Goal: Task Accomplishment & Management: Manage account settings

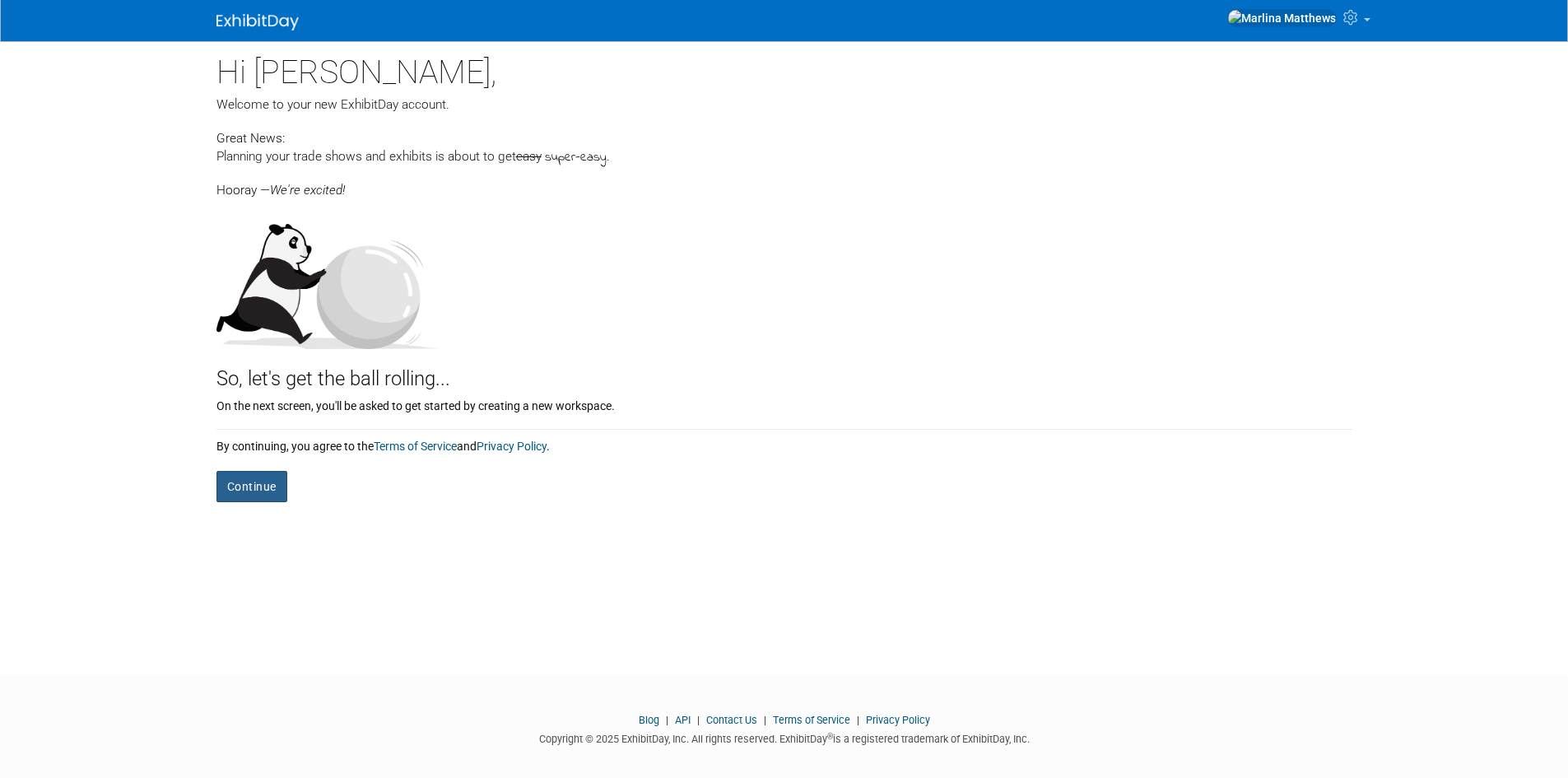
click at [274, 490] on button "Continue" at bounding box center [252, 486] width 71 height 31
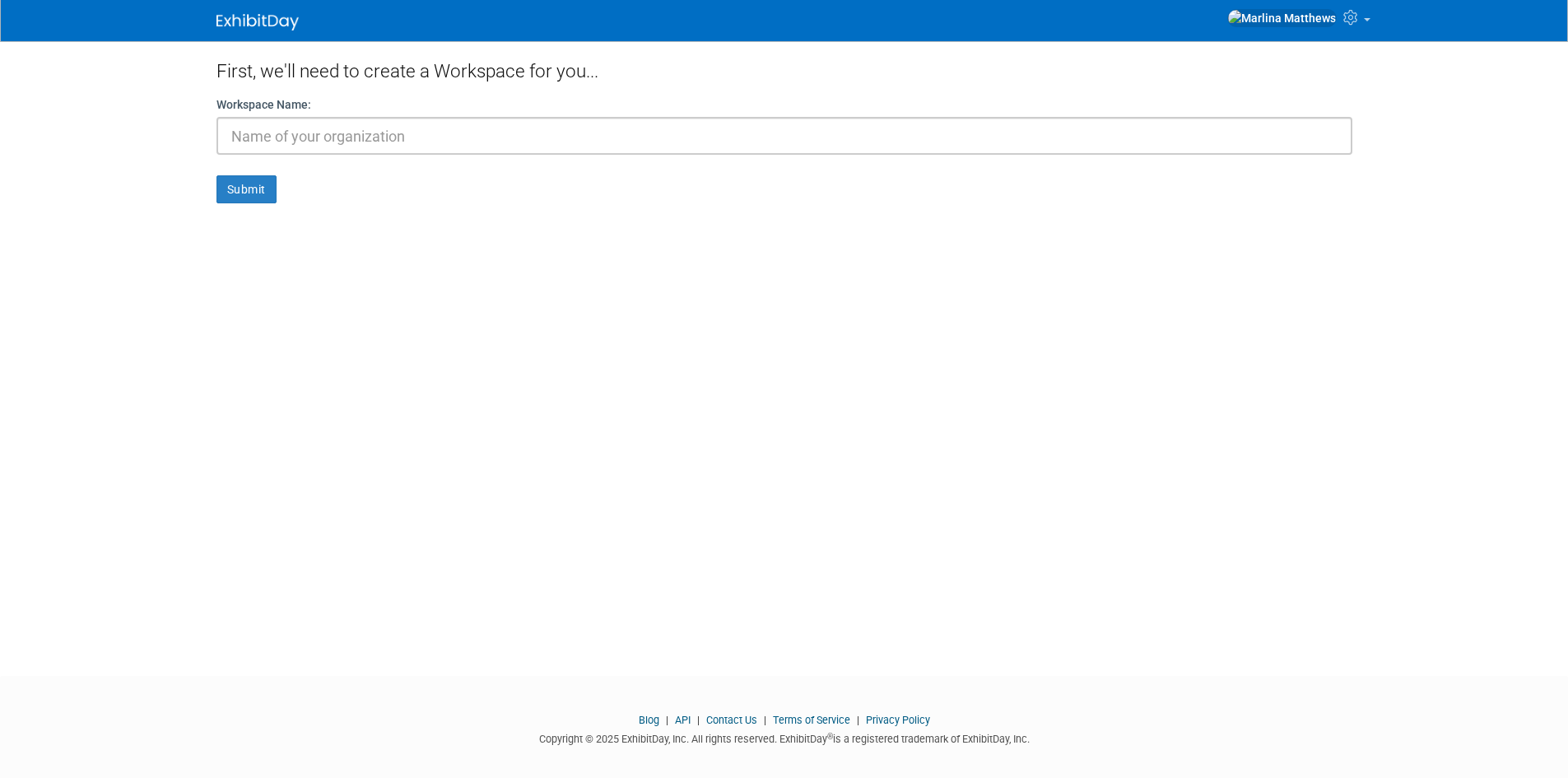
click at [461, 128] on input "text" at bounding box center [784, 135] width 1136 height 38
type input "t"
type input "TVHS- Middleton Cafeteria"
click at [256, 185] on button "Submit" at bounding box center [246, 189] width 60 height 28
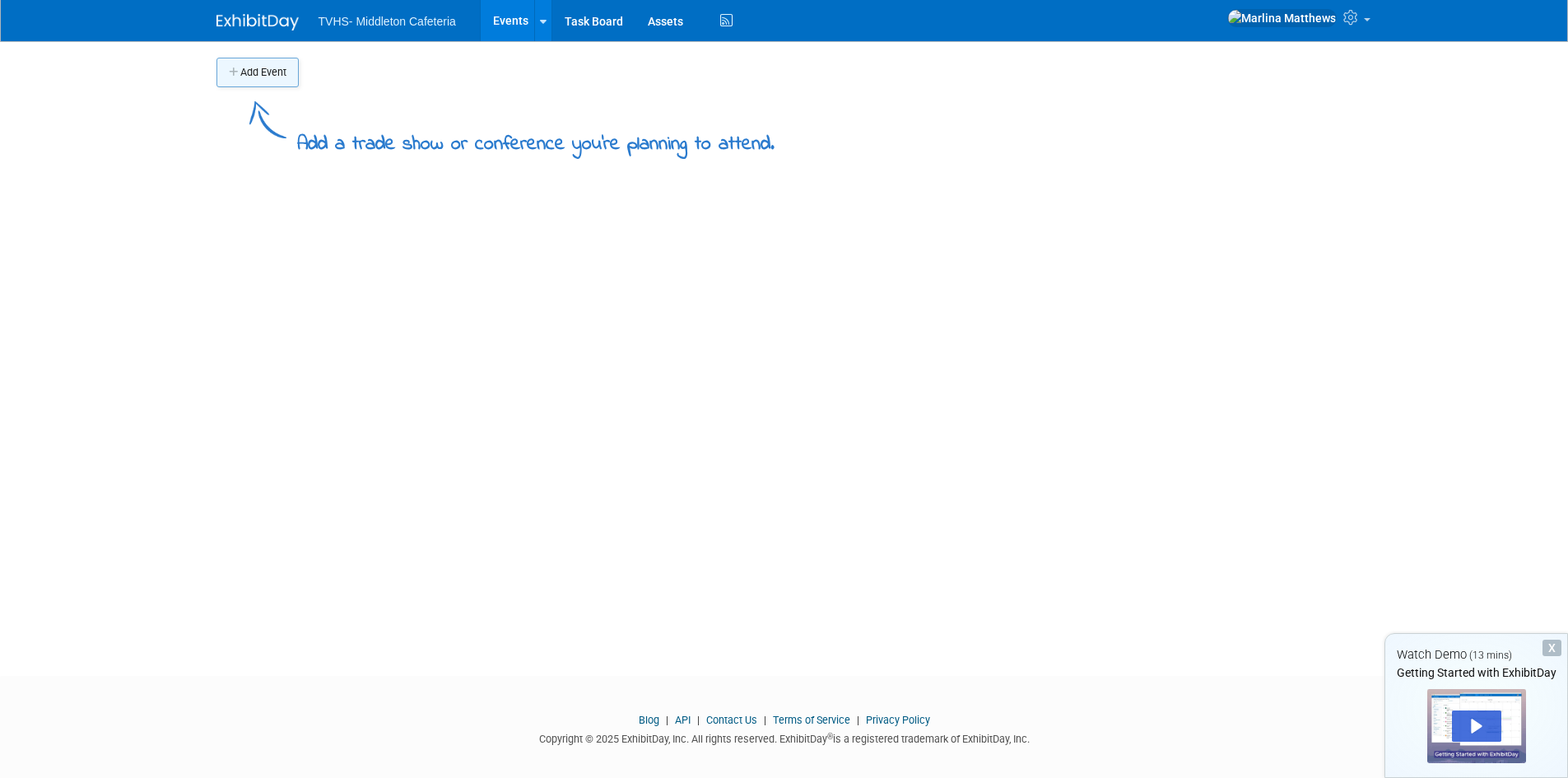
click at [266, 81] on button "Add Event" at bounding box center [257, 72] width 82 height 30
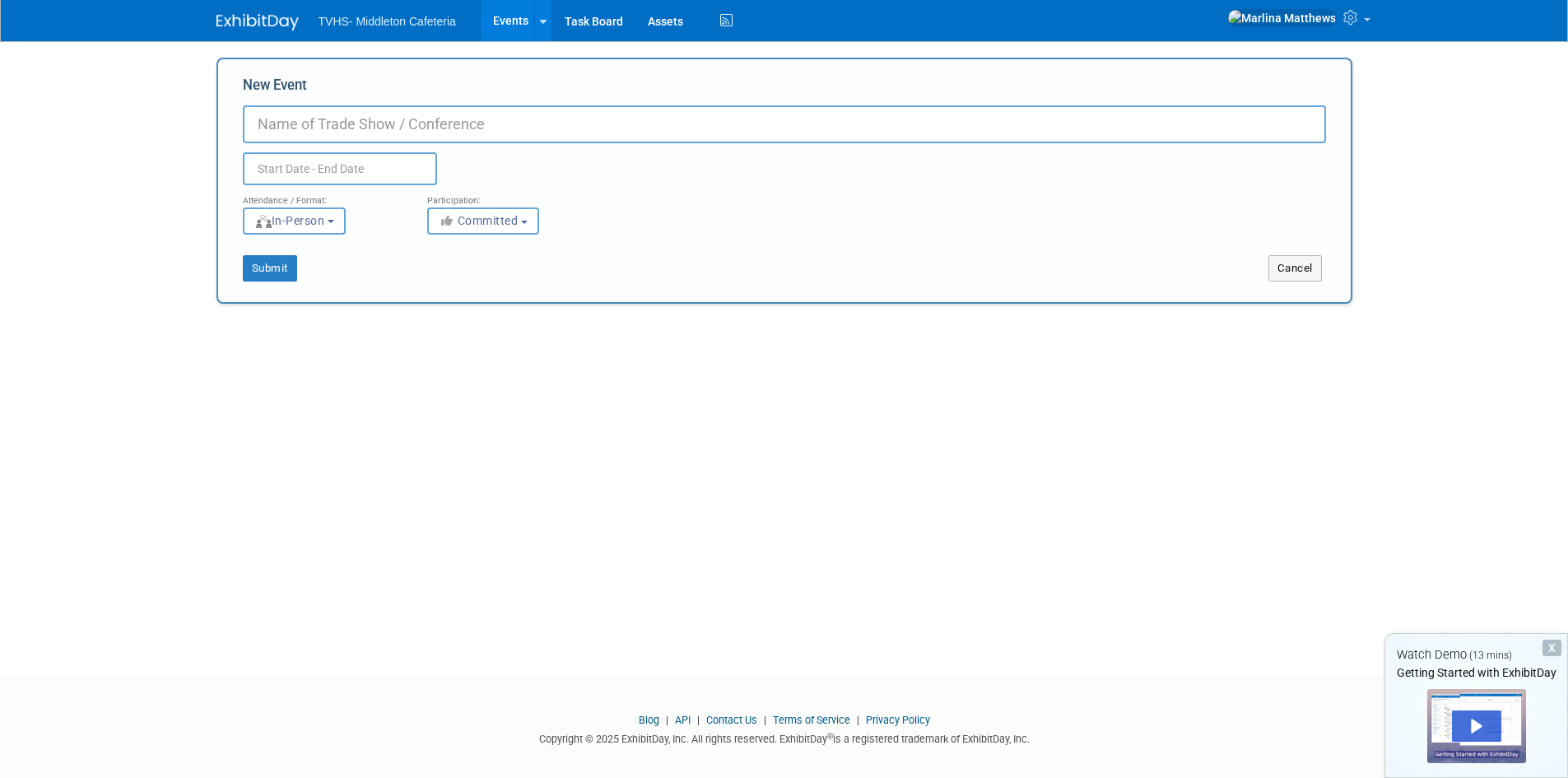
click at [382, 132] on input "New Event" at bounding box center [784, 123] width 1083 height 38
click at [349, 161] on input "text" at bounding box center [340, 169] width 194 height 33
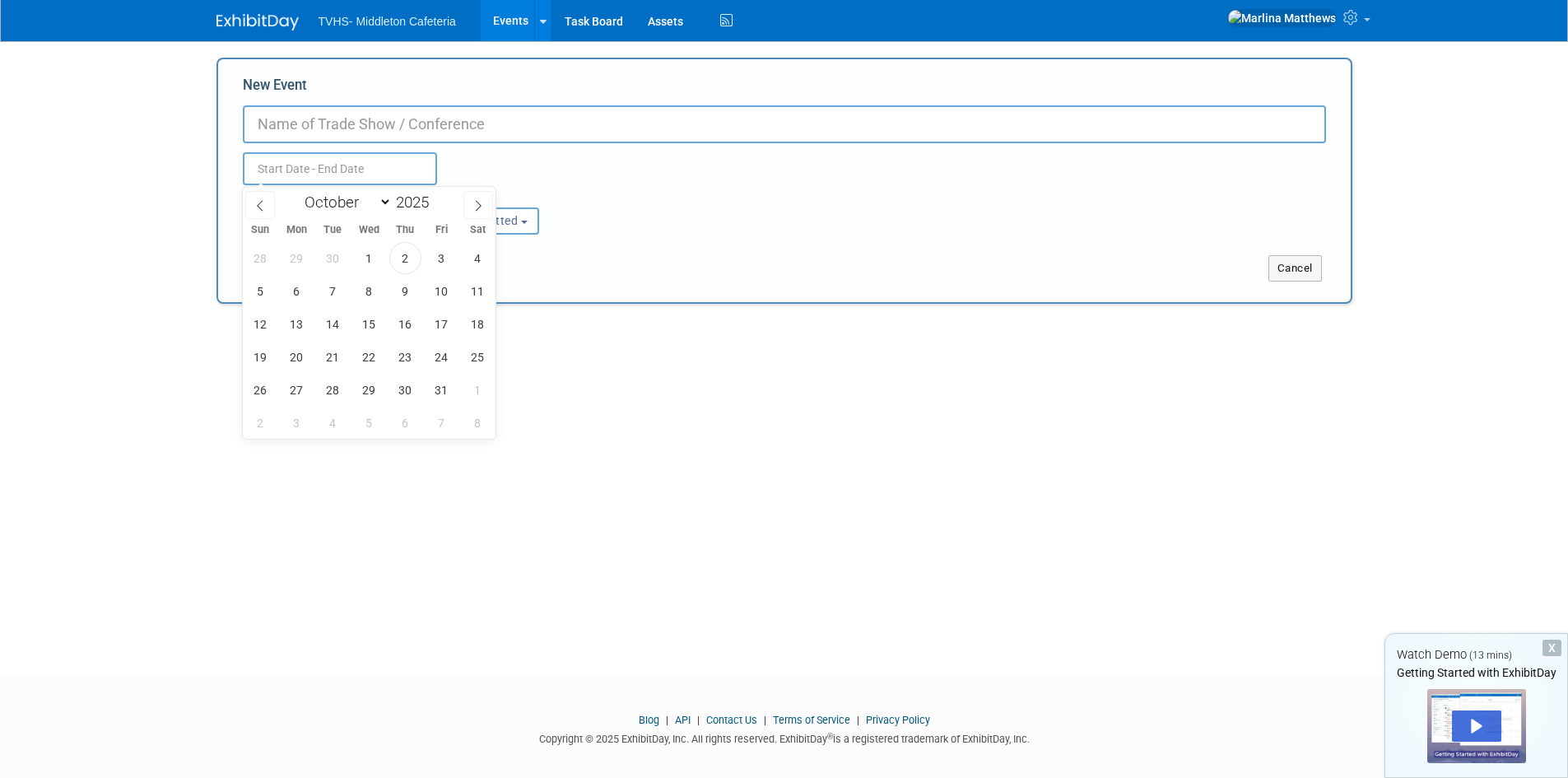
click at [389, 128] on input "New Event" at bounding box center [784, 123] width 1083 height 38
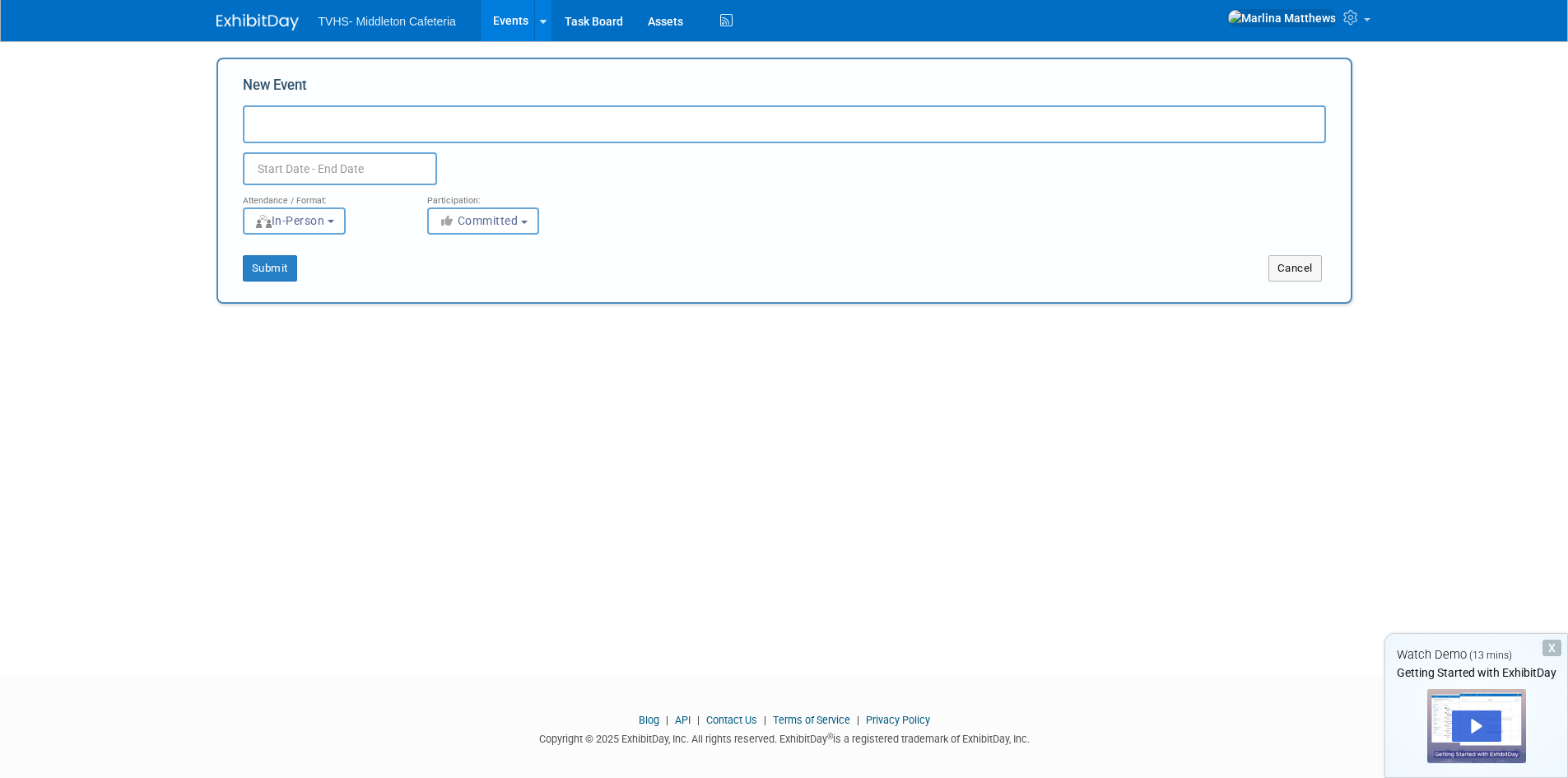
click at [300, 209] on button "In-Person" at bounding box center [294, 220] width 103 height 27
click at [514, 217] on span "Committed" at bounding box center [478, 220] width 80 height 13
click at [315, 111] on input "New Event" at bounding box center [784, 123] width 1083 height 38
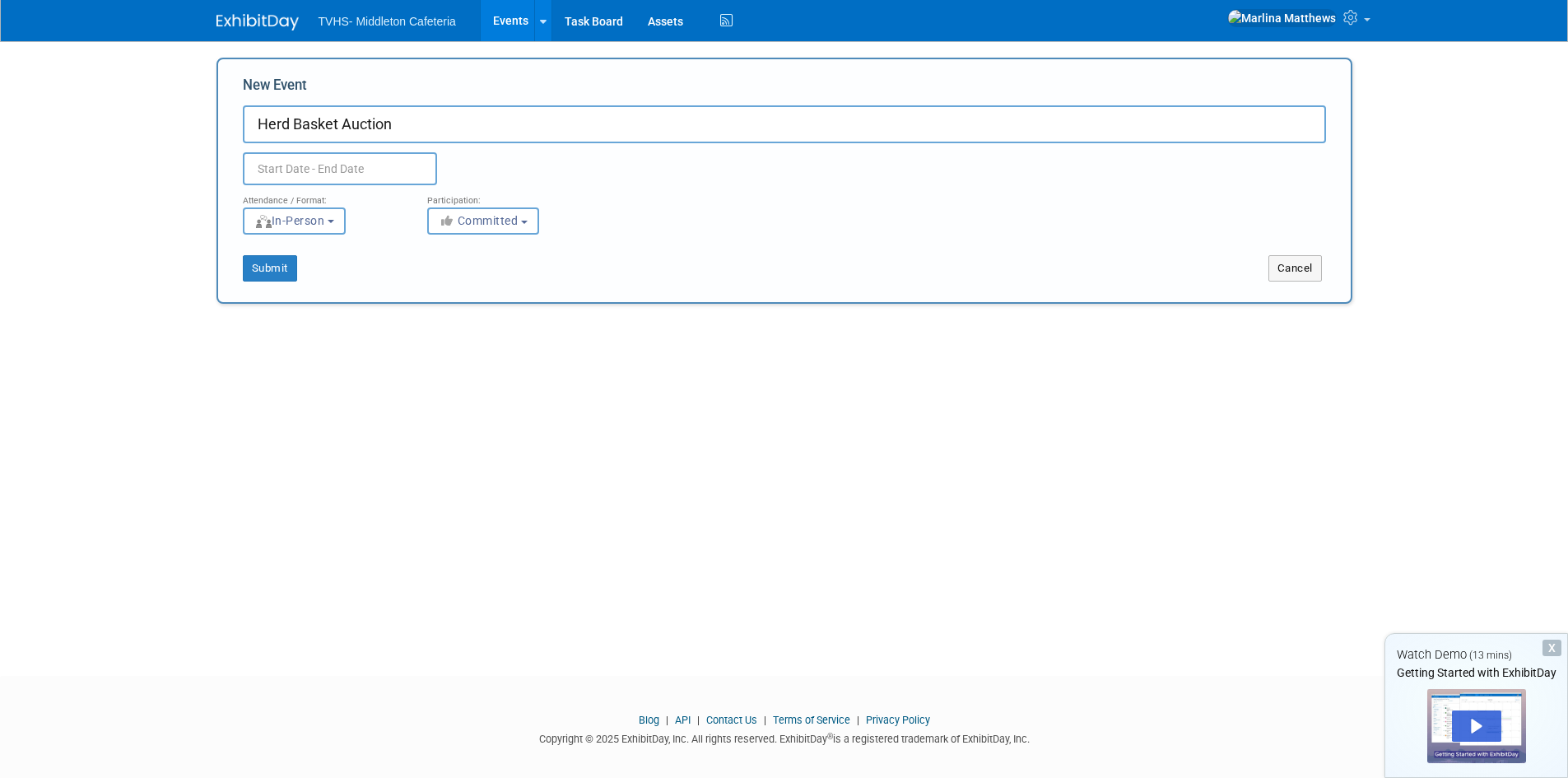
type input "Herd Basket Auction"
click at [282, 273] on button "Submit" at bounding box center [270, 268] width 54 height 26
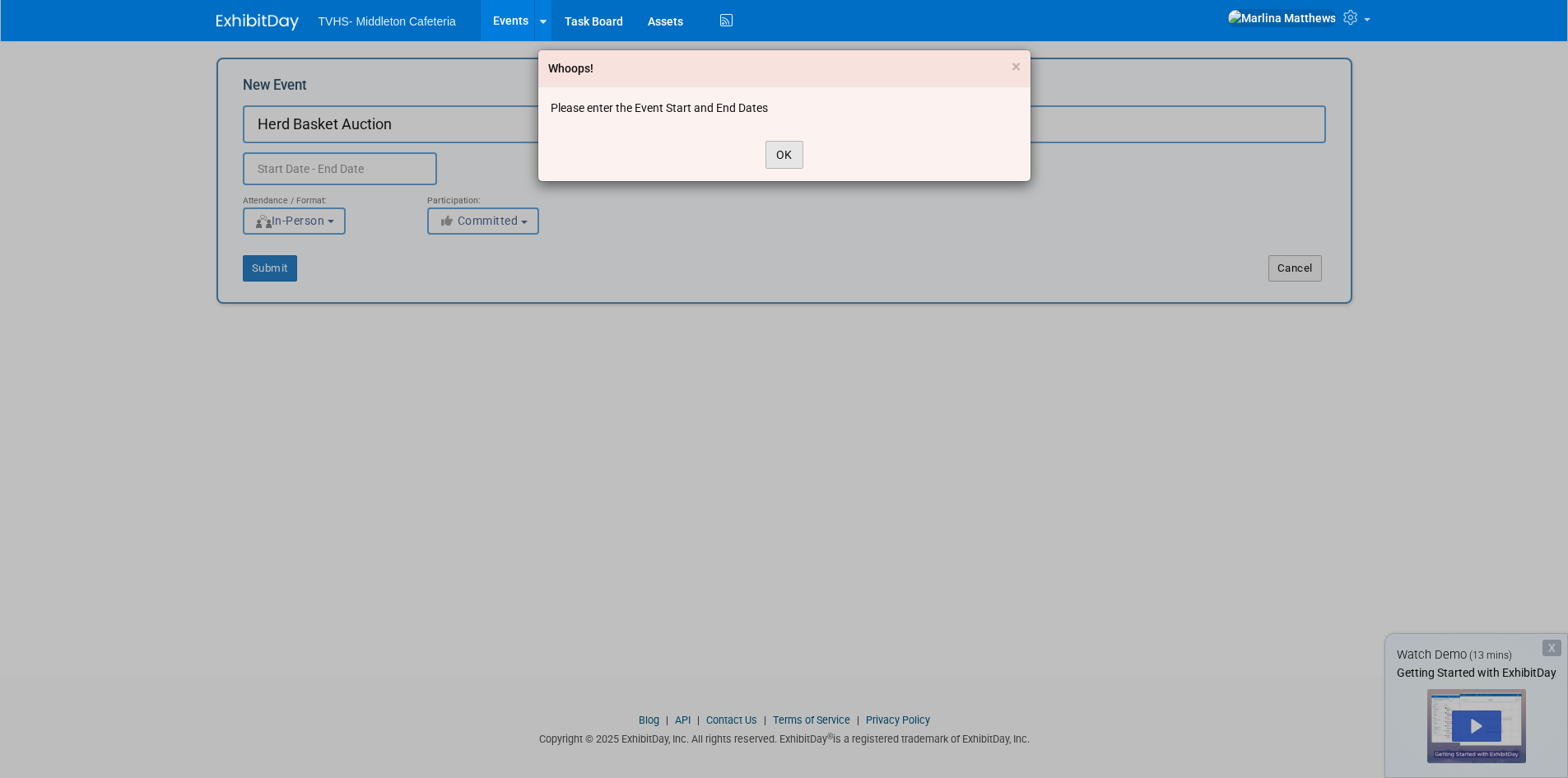
click at [772, 163] on button "OK" at bounding box center [784, 154] width 38 height 28
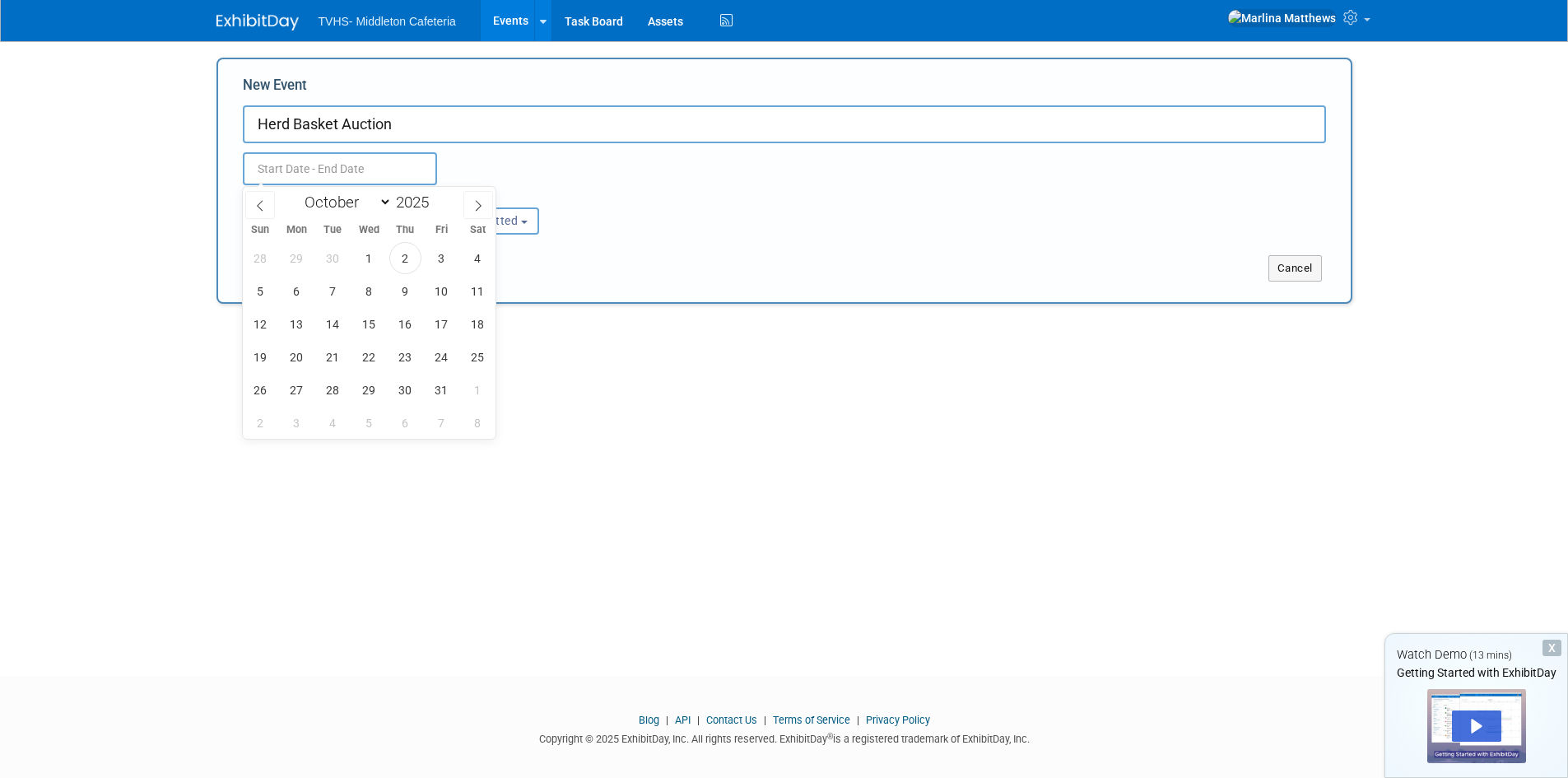
click at [366, 170] on input "text" at bounding box center [340, 169] width 194 height 33
click at [479, 357] on span "25" at bounding box center [477, 356] width 32 height 32
type input "[DATE] to [DATE]"
click at [909, 226] on div "Attendance / Format: <img src="[URL][DOMAIN_NAME]" style="width: 19px; margin-t…" at bounding box center [784, 209] width 1108 height 49
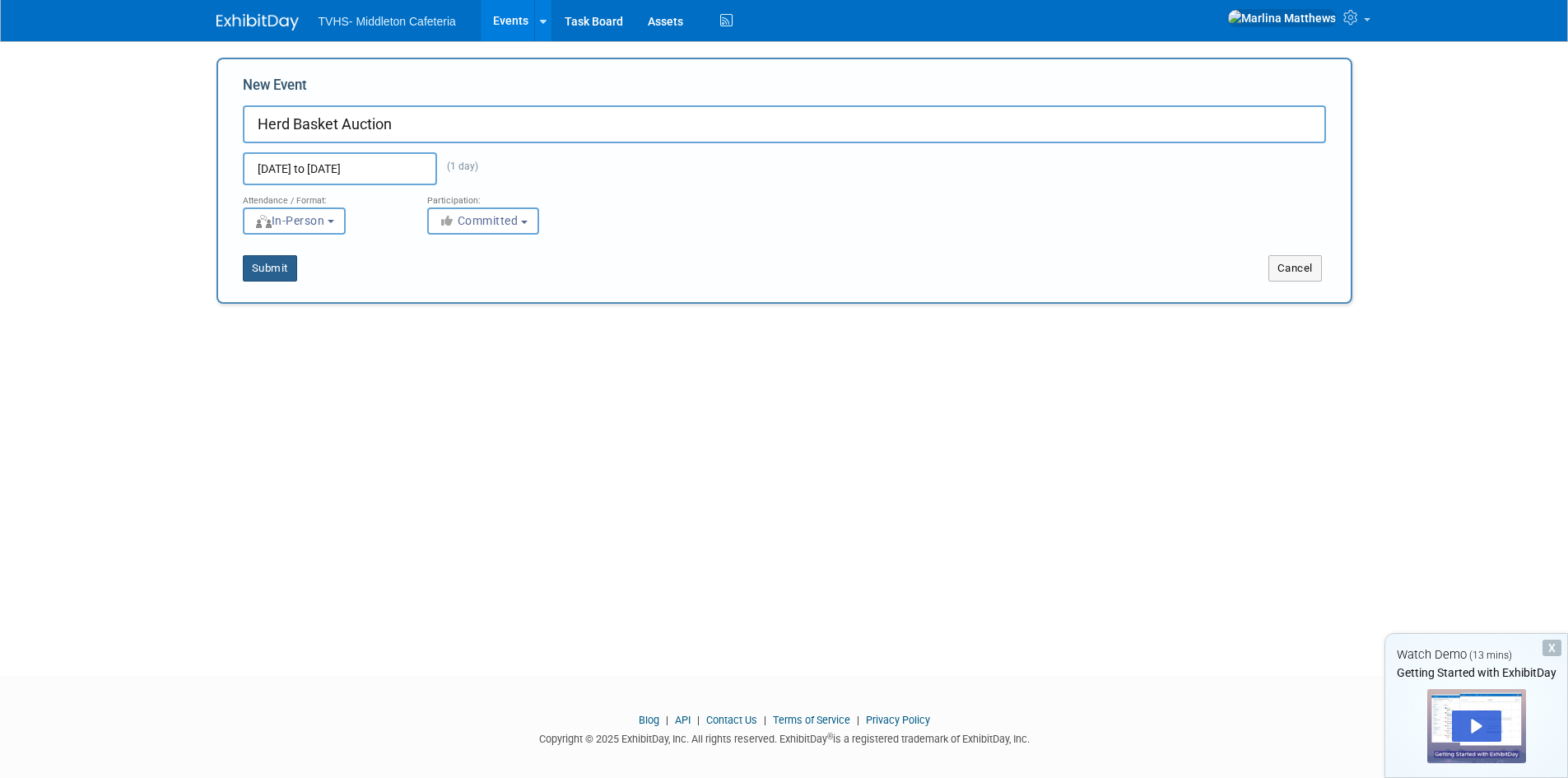
click at [289, 269] on button "Submit" at bounding box center [270, 268] width 54 height 26
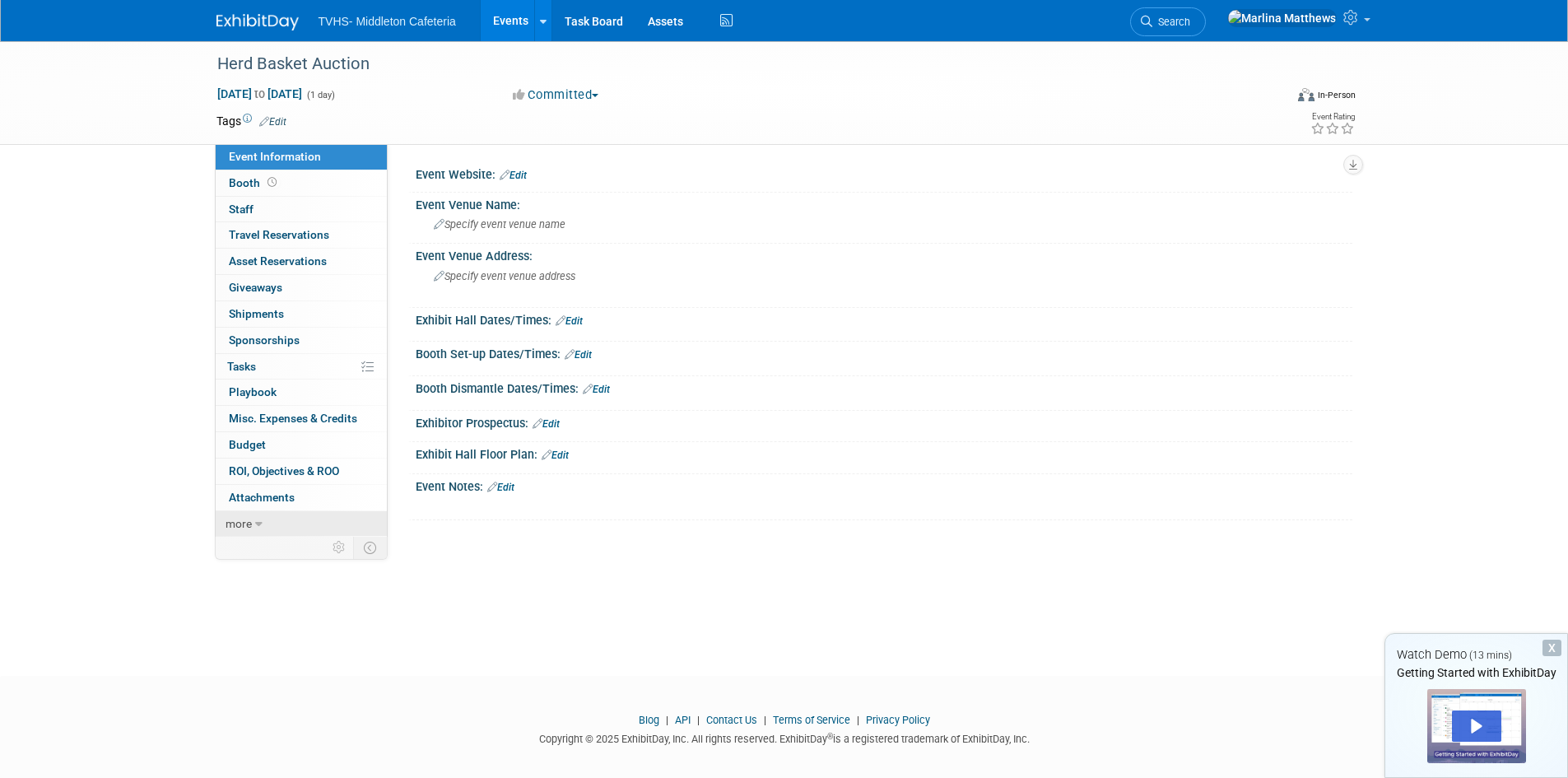
click at [236, 523] on span "more" at bounding box center [238, 524] width 26 height 13
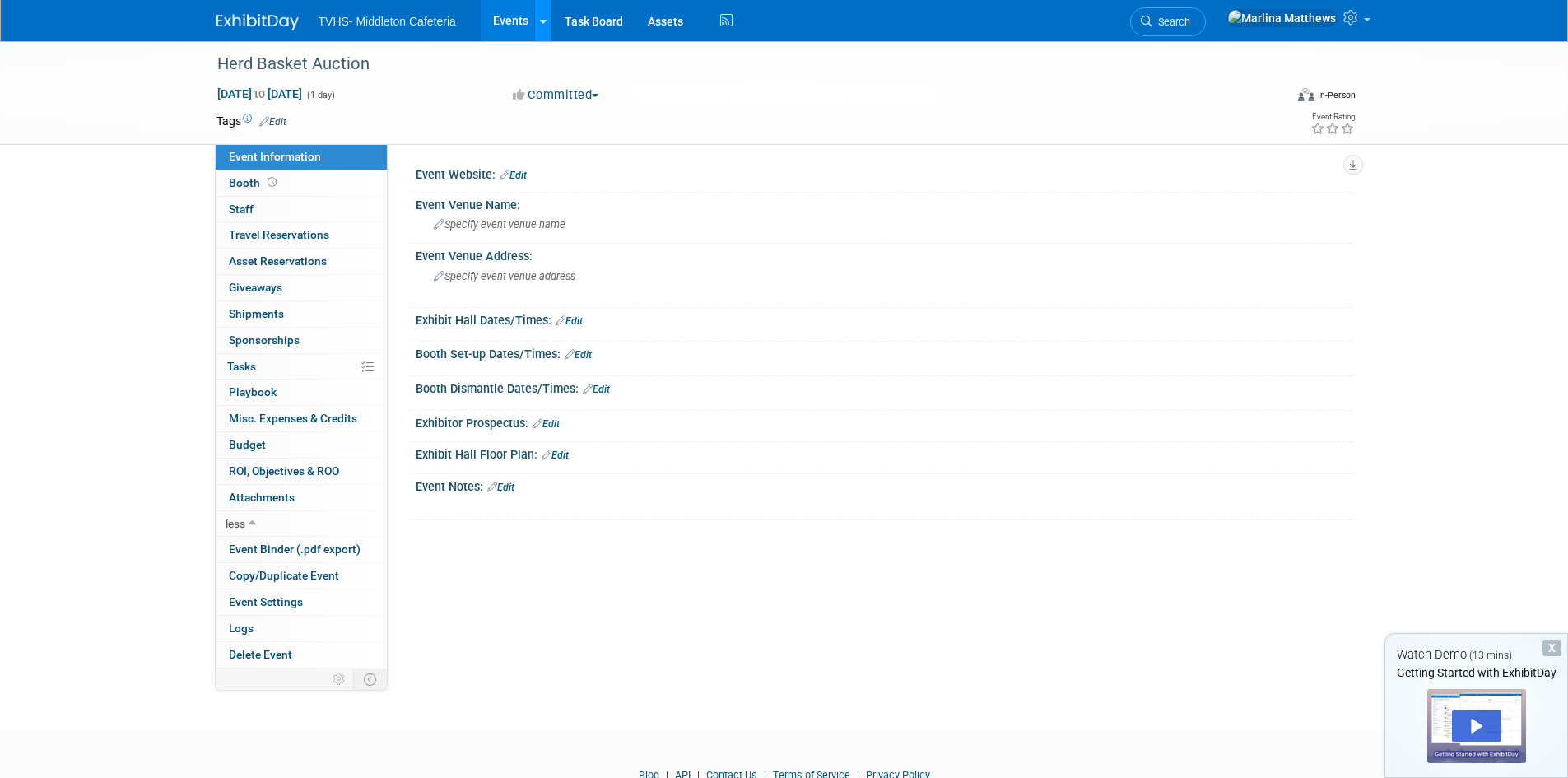
click at [542, 23] on icon at bounding box center [543, 21] width 7 height 11
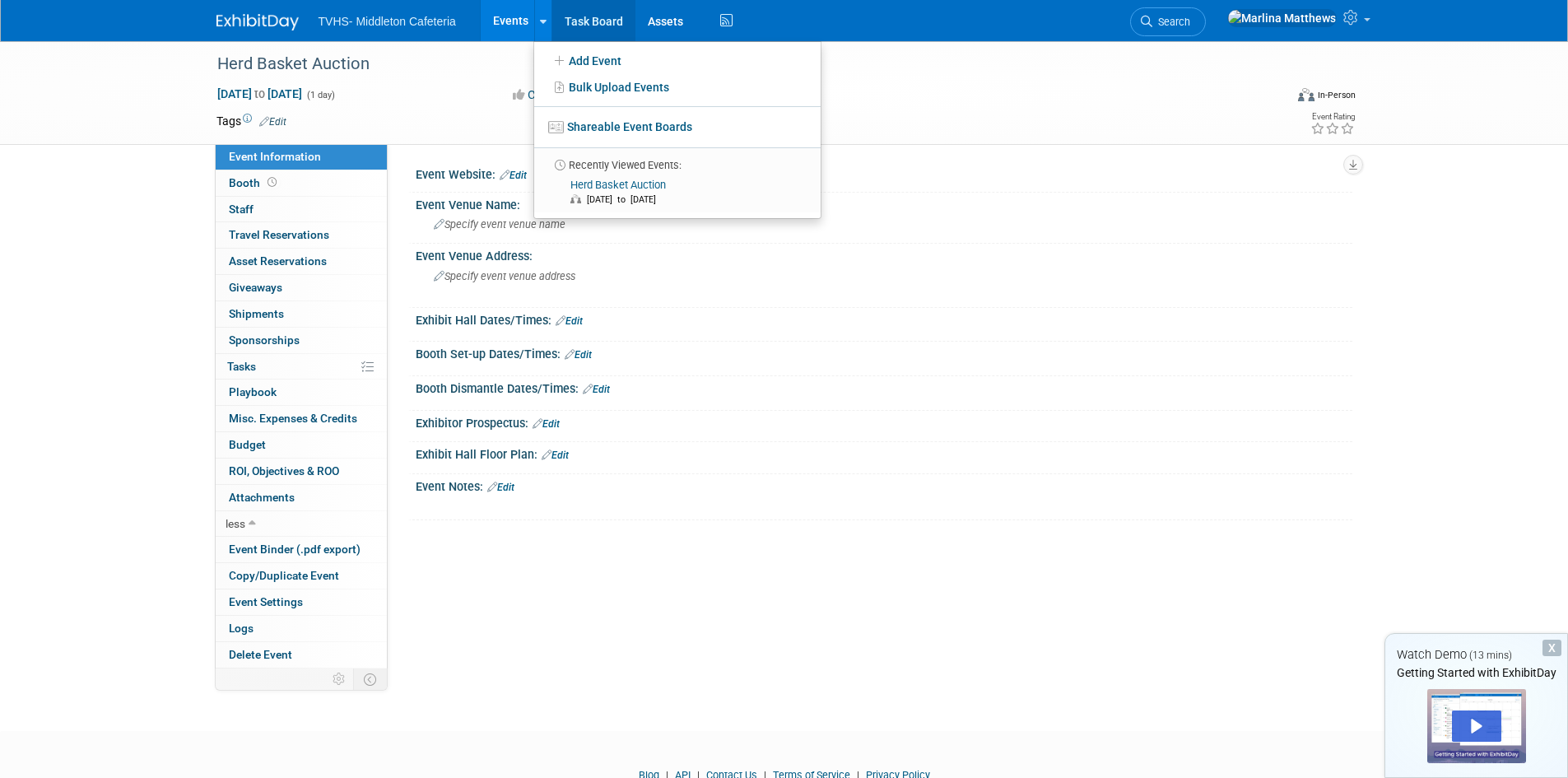
click at [615, 13] on link "Task Board" at bounding box center [594, 20] width 83 height 41
